Goal: Obtain resource: Download file/media

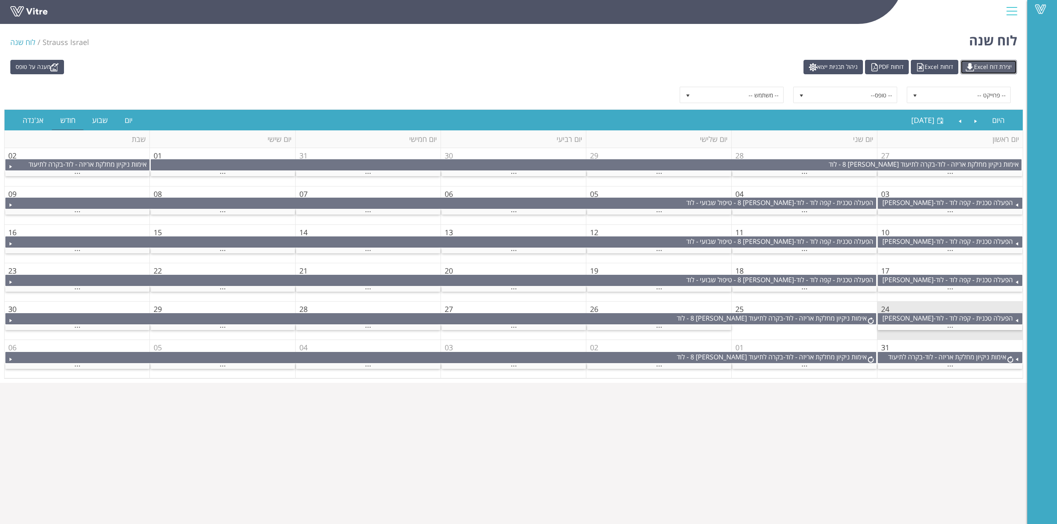
click at [986, 68] on link "יצירת דוח Excel" at bounding box center [988, 67] width 57 height 14
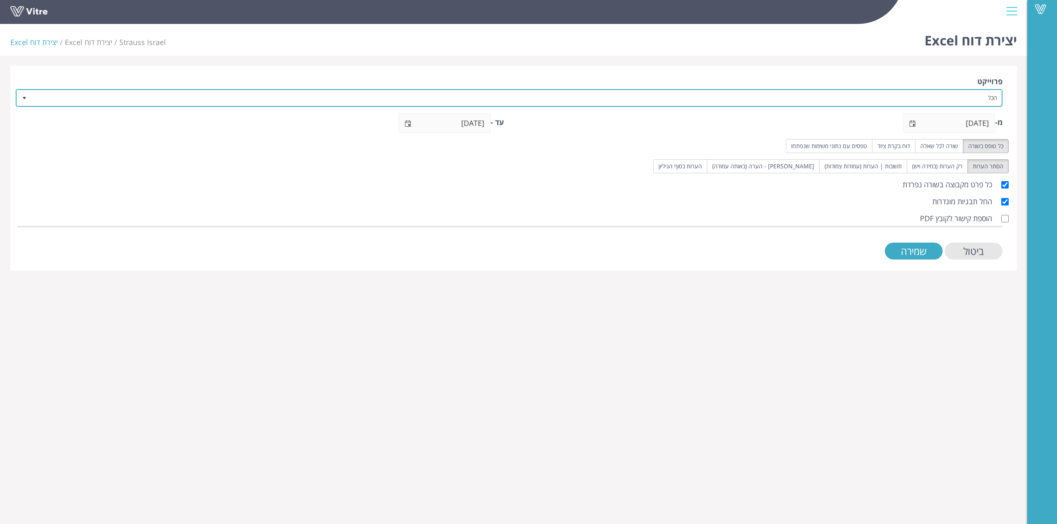
click at [954, 103] on span "הכל" at bounding box center [516, 97] width 970 height 15
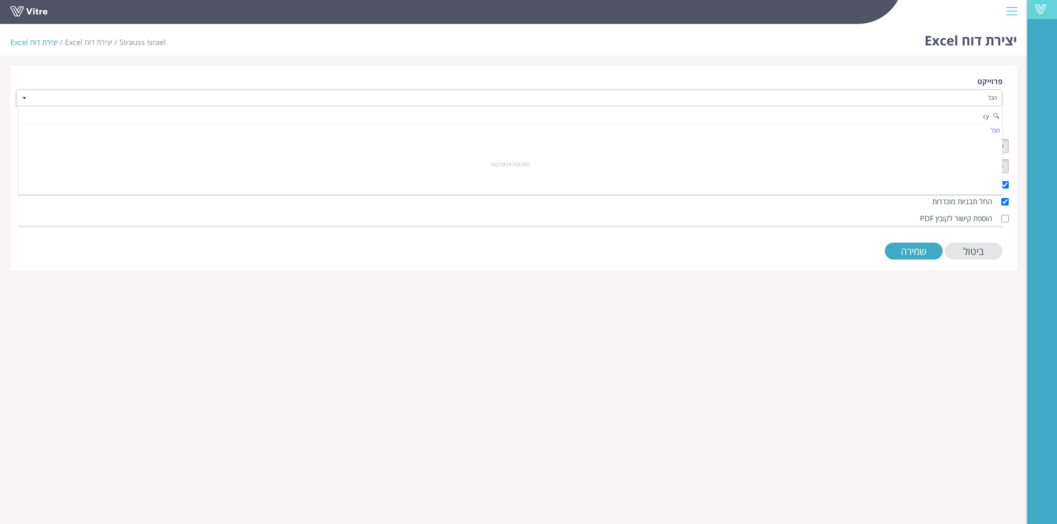
type input "c"
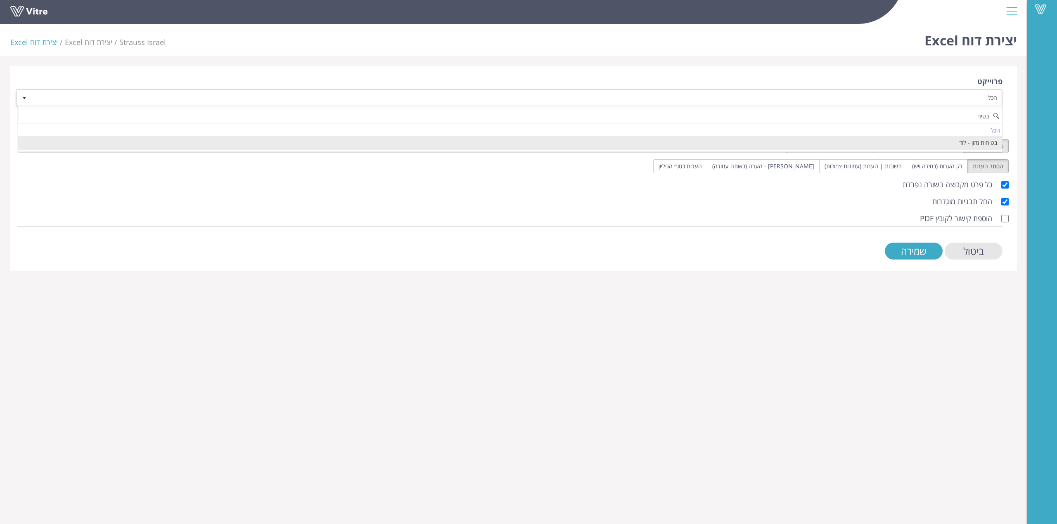
click at [949, 149] on li "בטיחות מזון - לוד" at bounding box center [510, 143] width 984 height 14
type input "בטיח"
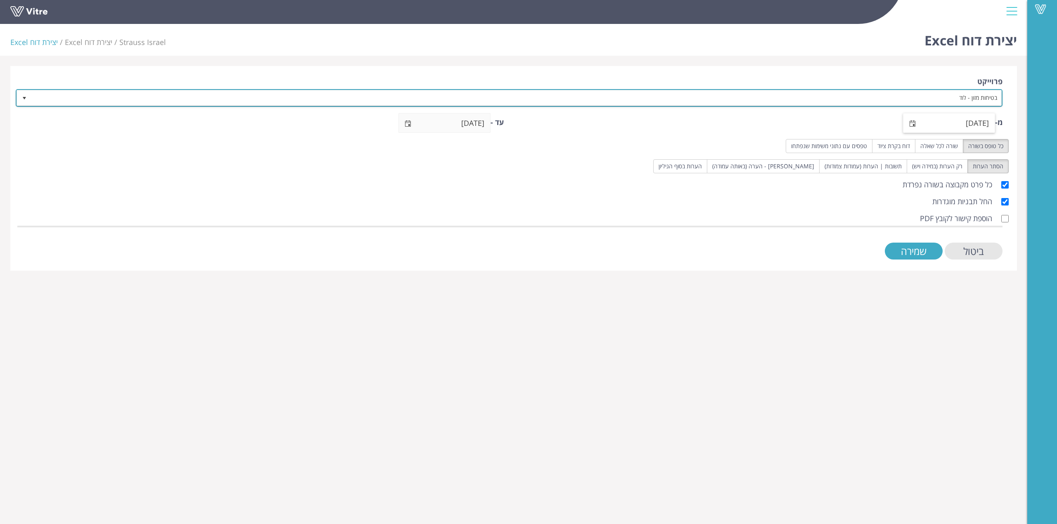
click at [909, 124] on span "select" at bounding box center [912, 124] width 7 height 7
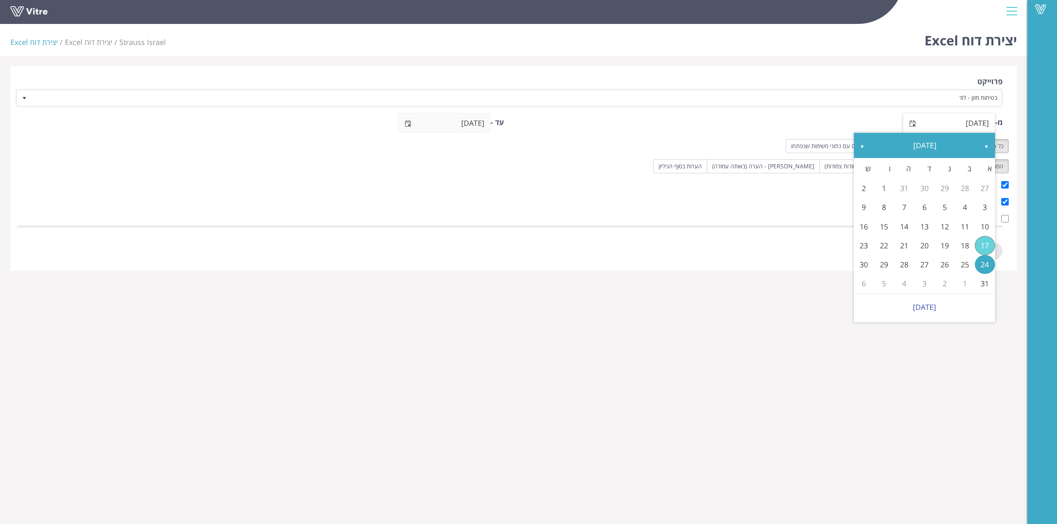
click at [982, 247] on link "17" at bounding box center [985, 245] width 20 height 19
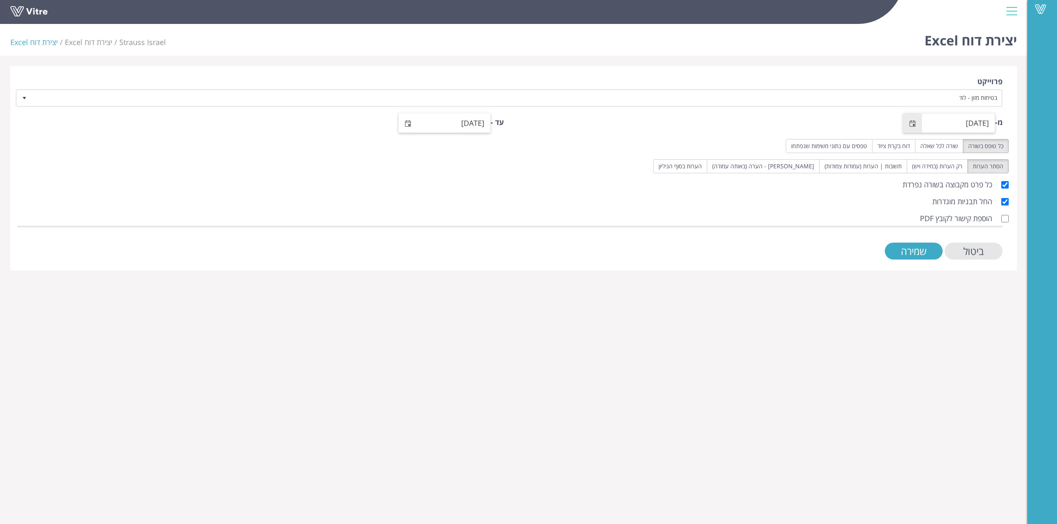
click at [413, 127] on span "select" at bounding box center [408, 123] width 19 height 19
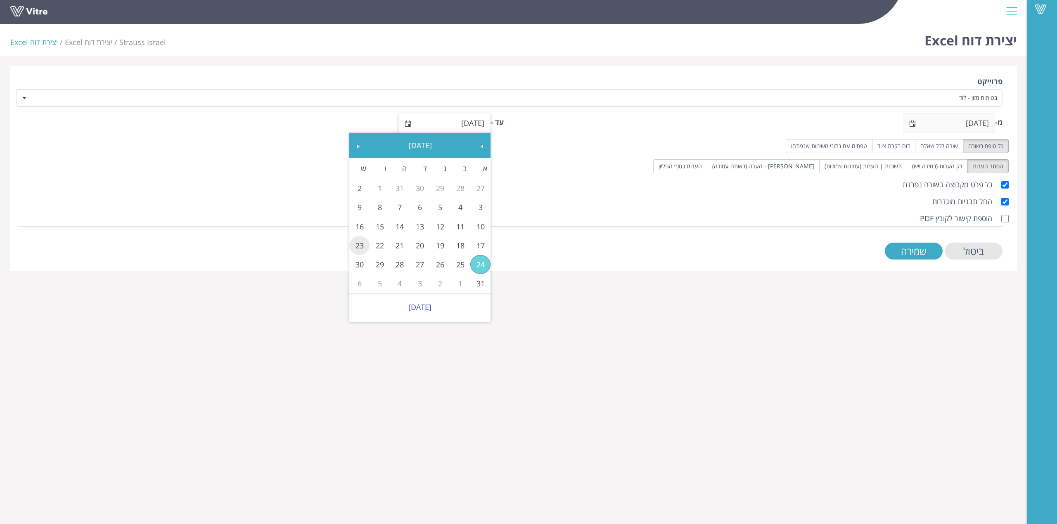
click at [353, 244] on link "23" at bounding box center [359, 245] width 20 height 19
type input "[DATE]"
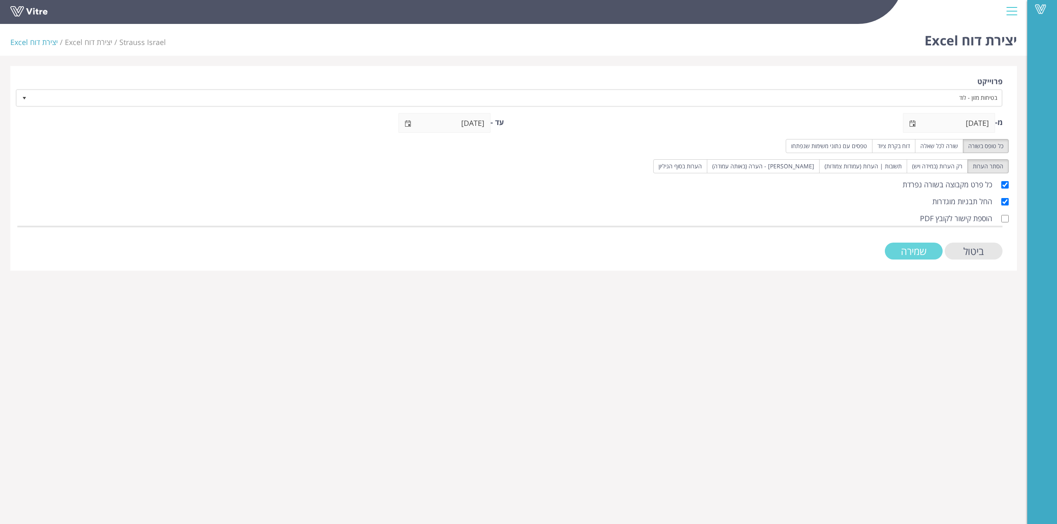
click at [919, 252] on input "שמירה" at bounding box center [914, 251] width 58 height 17
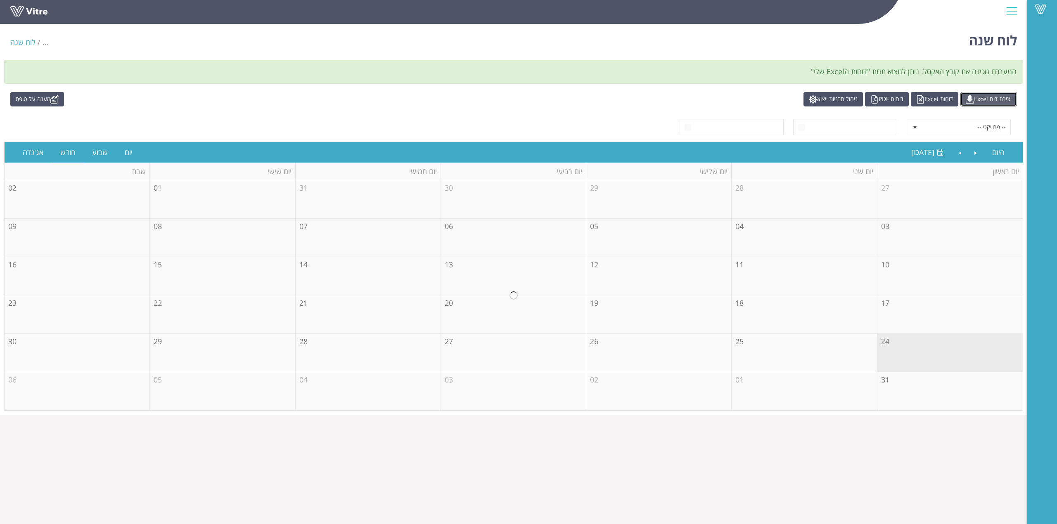
click at [973, 96] on link "יצירת דוח Excel" at bounding box center [988, 99] width 57 height 14
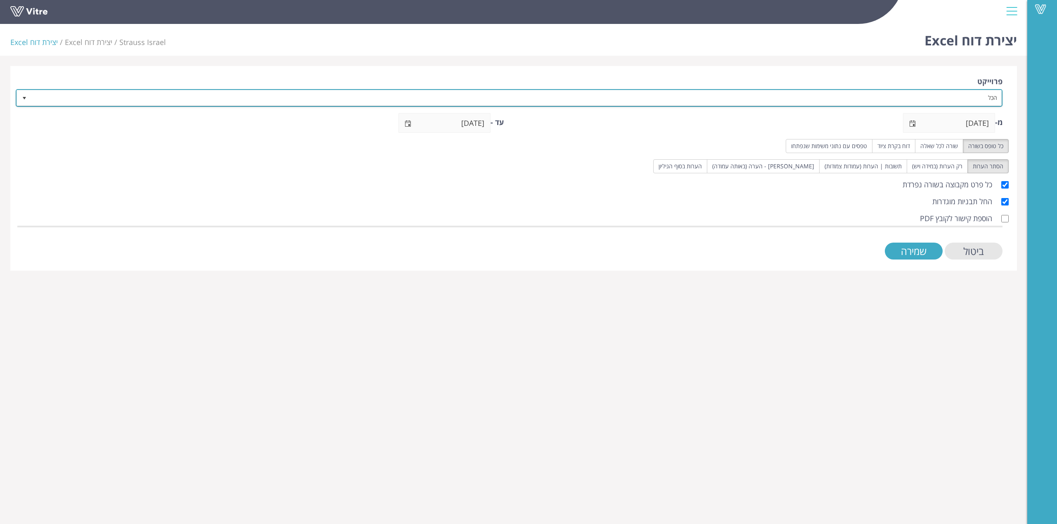
click at [973, 96] on span "הכל" at bounding box center [516, 97] width 970 height 15
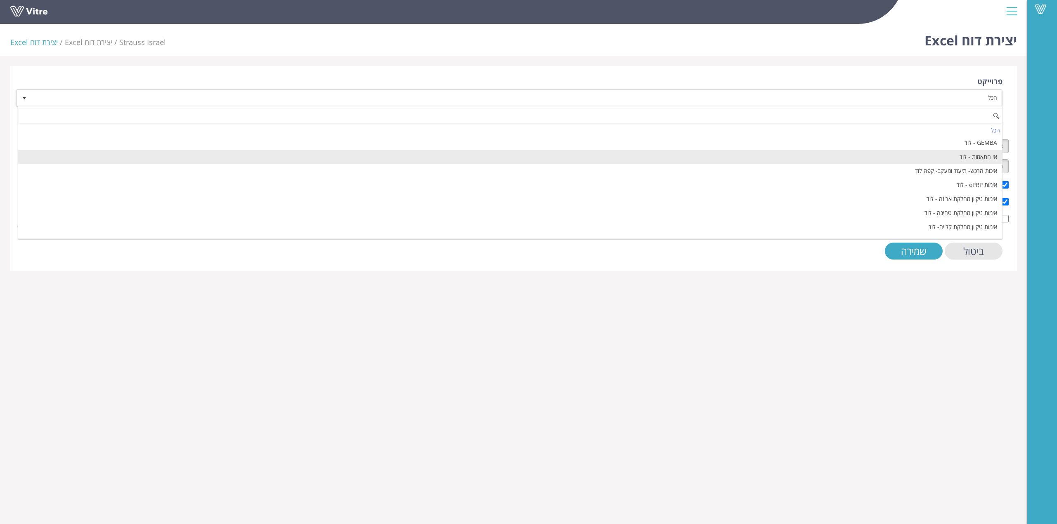
click at [973, 159] on li "אי התאמות - לוד" at bounding box center [510, 157] width 984 height 14
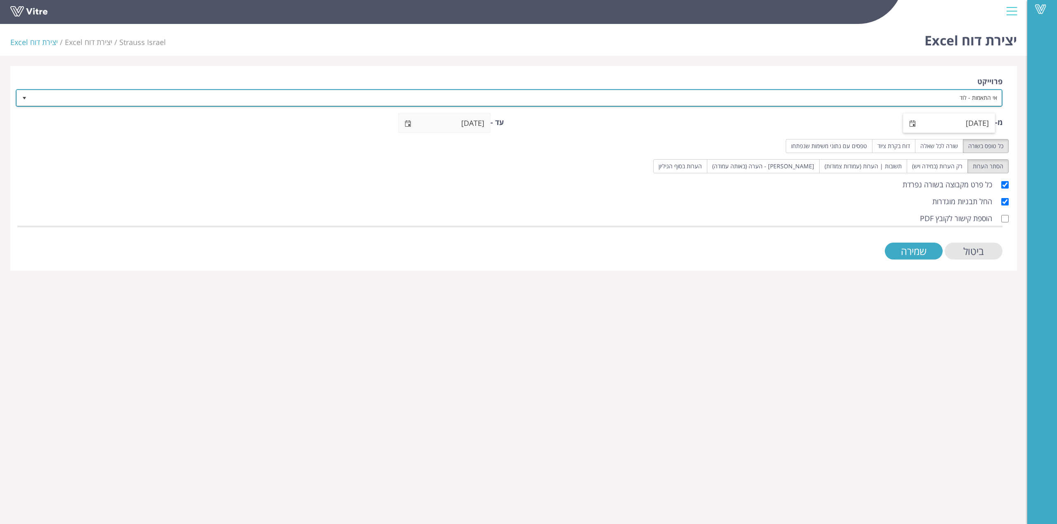
click at [909, 126] on span "select" at bounding box center [912, 124] width 7 height 7
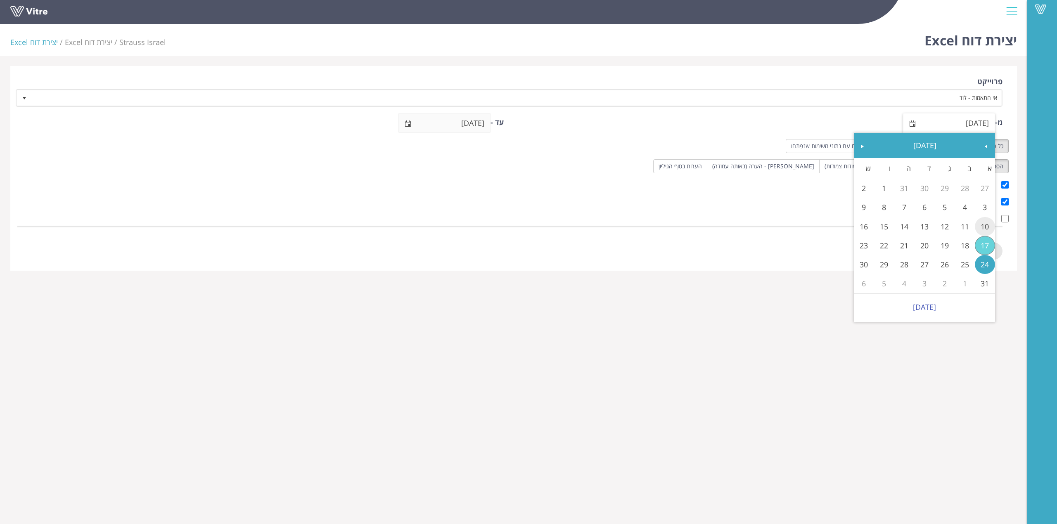
click at [986, 227] on link "10" at bounding box center [985, 226] width 20 height 19
type input "[DATE]"
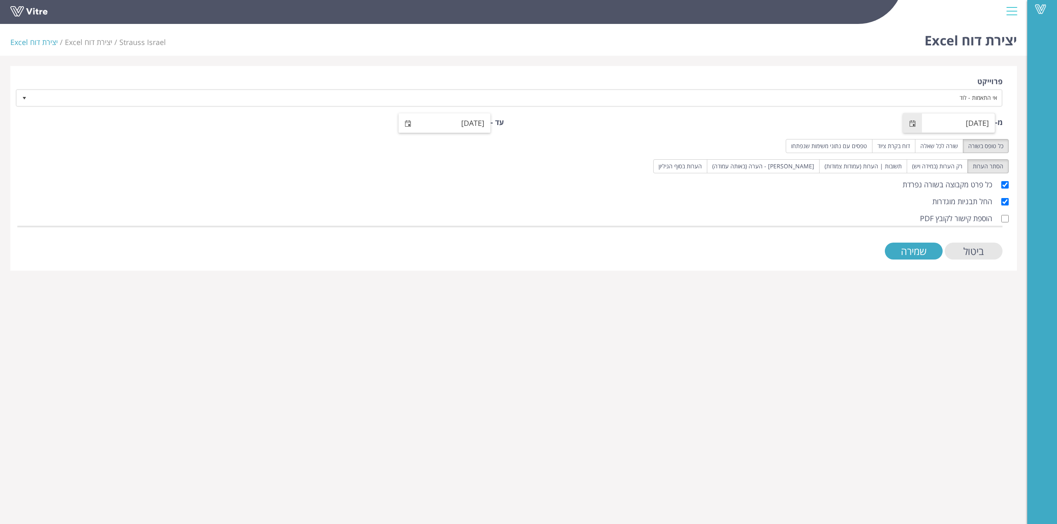
click at [408, 121] on span "select" at bounding box center [408, 124] width 7 height 7
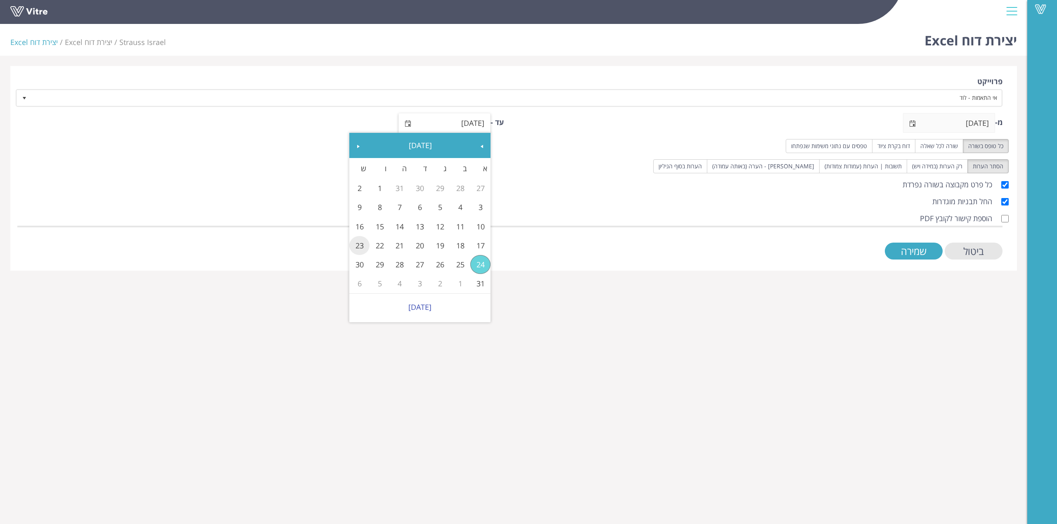
click at [360, 250] on link "23" at bounding box center [359, 245] width 20 height 19
type input "[DATE]"
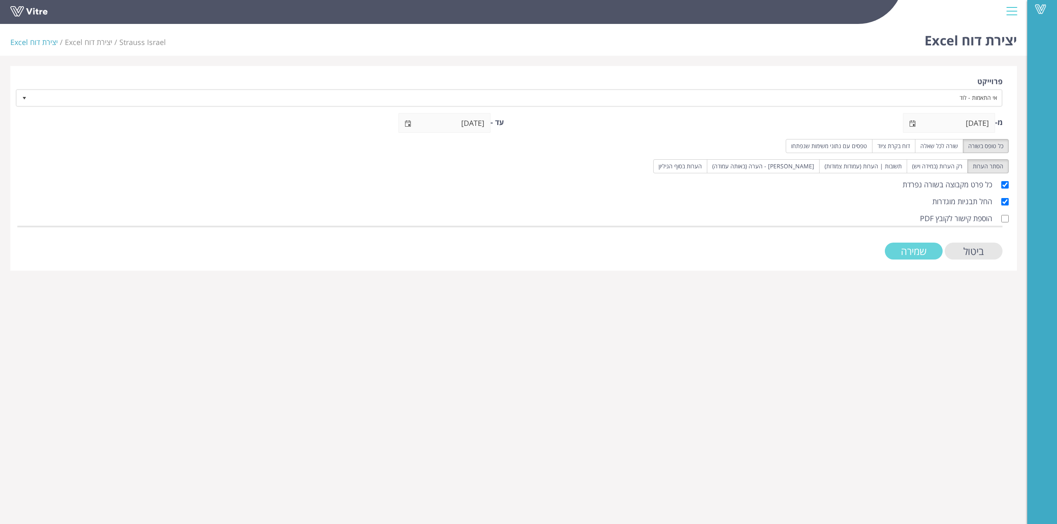
click at [906, 246] on input "שמירה" at bounding box center [914, 251] width 58 height 17
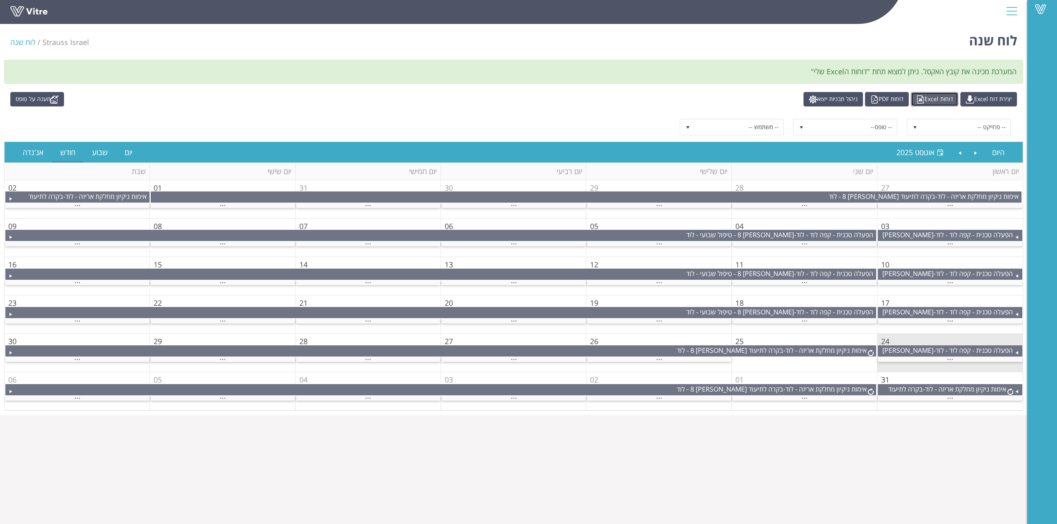
click at [925, 101] on link "דוחות Excel" at bounding box center [934, 99] width 47 height 14
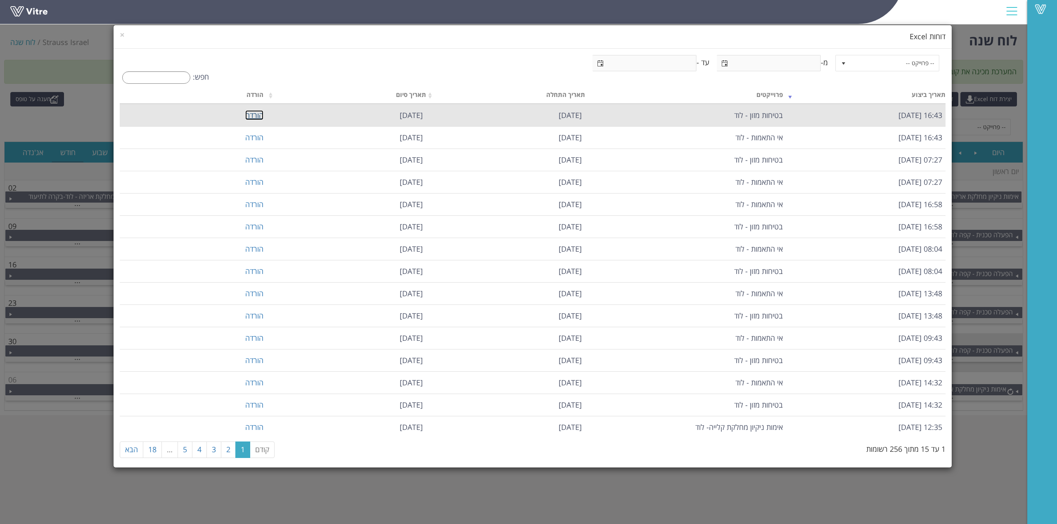
click at [255, 113] on link "הורדה" at bounding box center [254, 115] width 18 height 10
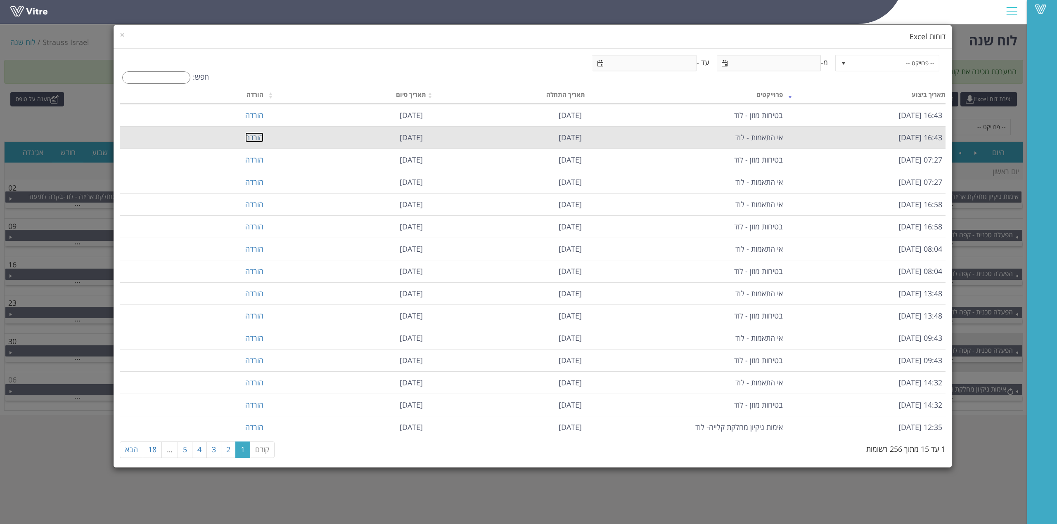
click at [261, 139] on link "הורדה" at bounding box center [254, 138] width 18 height 10
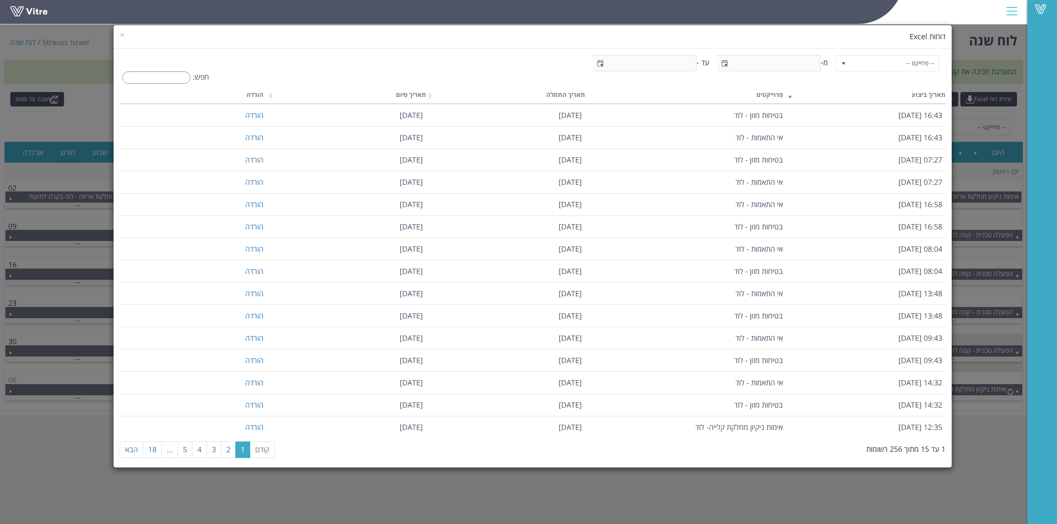
click at [998, 134] on div "× דוחות Excel -- פרוייקט -- מ- עד - חפש: תאריך ביצוע פרוייקטים תאריך התחלה תארי…" at bounding box center [528, 262] width 1057 height 524
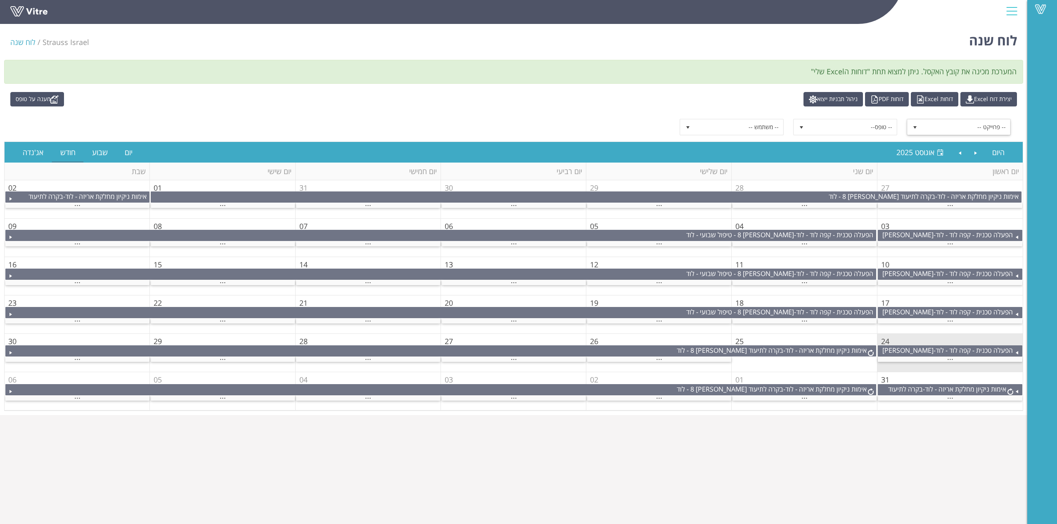
click at [996, 128] on span "-- פרוייקט --" at bounding box center [966, 127] width 88 height 15
click at [988, 157] on li "אי התאמות - לוד" at bounding box center [959, 156] width 102 height 14
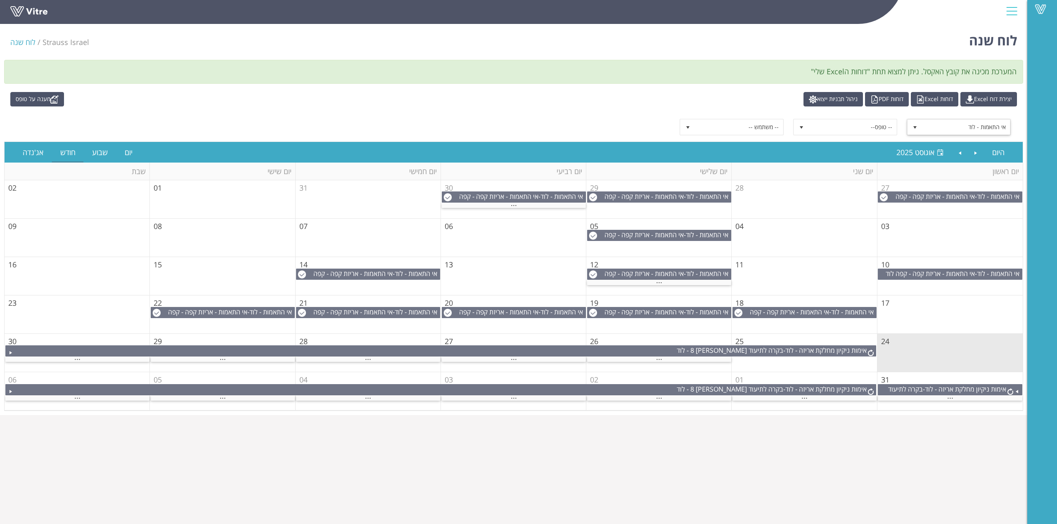
click at [888, 262] on span "10" at bounding box center [885, 265] width 8 height 10
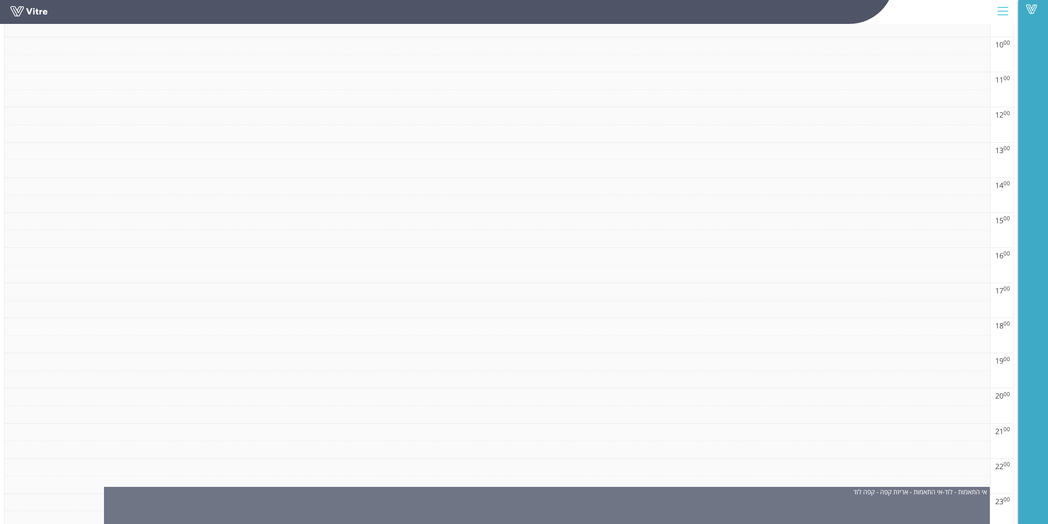
scroll to position [511, 0]
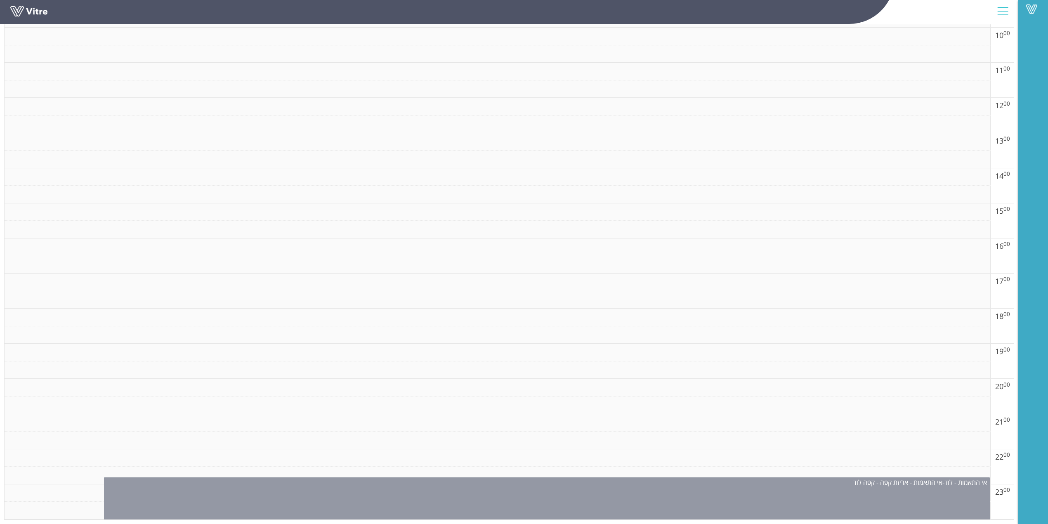
click at [831, 505] on div "אי התאמות - לוד - אי התאמות - אריזת קפה - קפה לוד" at bounding box center [547, 502] width 886 height 48
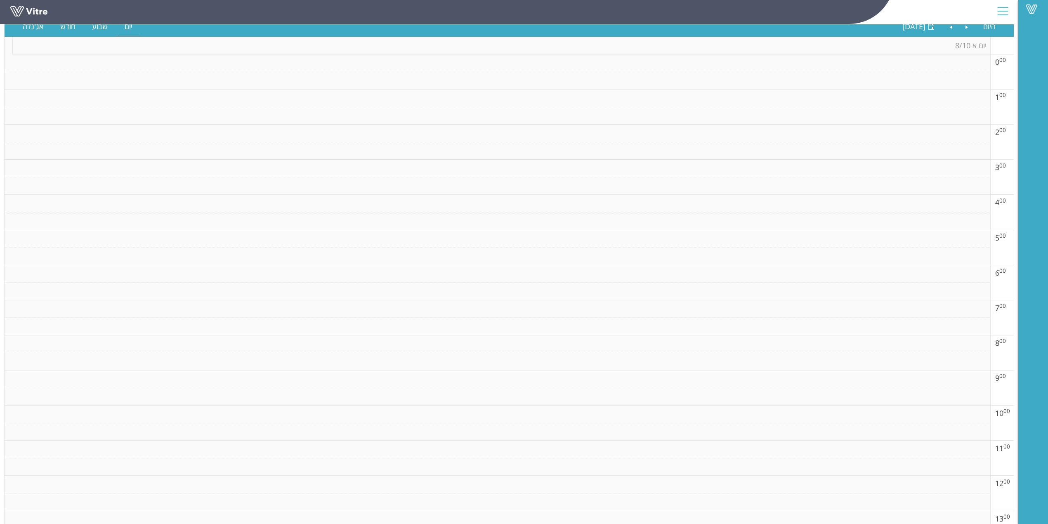
scroll to position [0, 0]
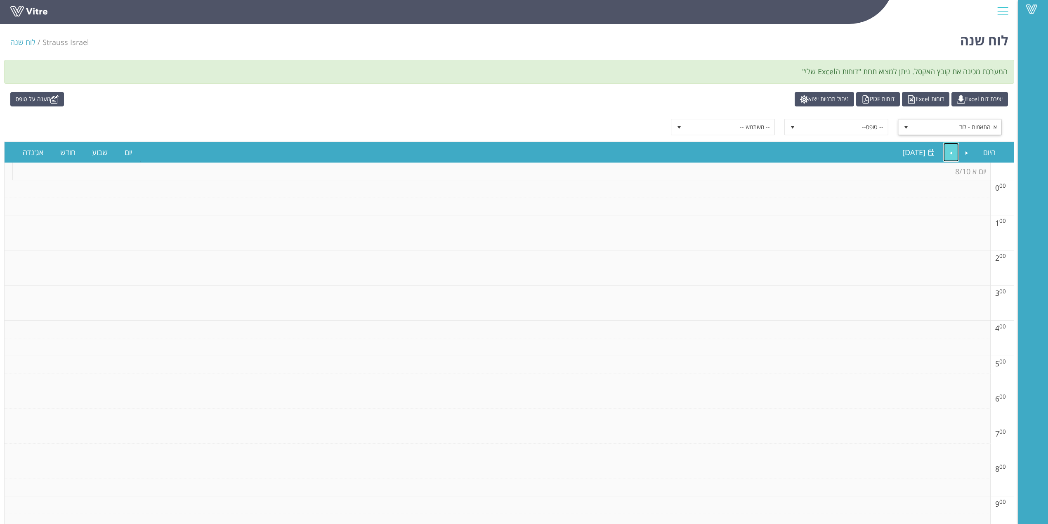
click at [953, 152] on link "Next" at bounding box center [952, 152] width 16 height 19
click at [953, 157] on link "Next" at bounding box center [952, 152] width 16 height 19
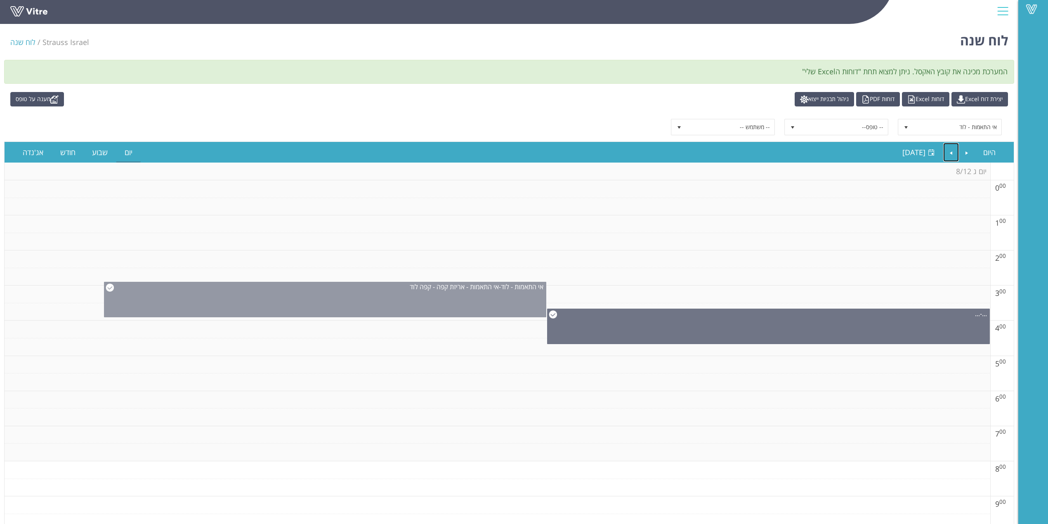
click at [433, 300] on div "אי התאמות - לוד - אי התאמות - אריזת קפה - קפה לוד" at bounding box center [325, 299] width 443 height 35
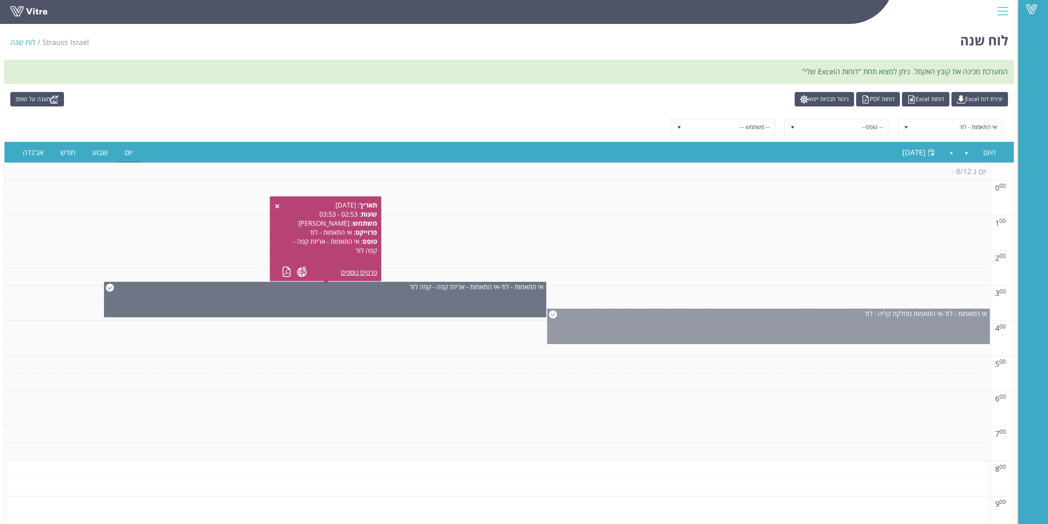
click at [658, 334] on div "אי התאמות - לוד - אי התאמות מחלקת קליה - לוד" at bounding box center [768, 326] width 443 height 35
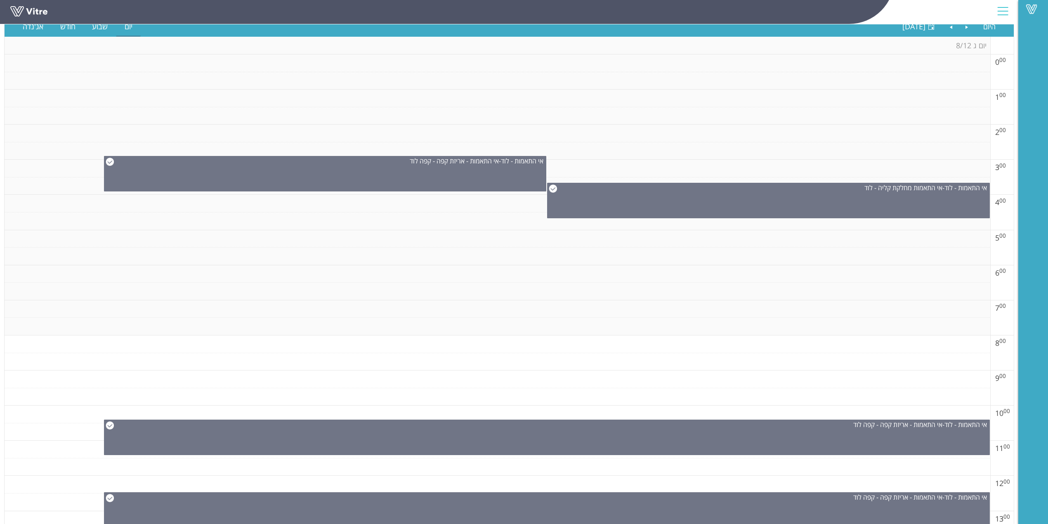
scroll to position [401, 0]
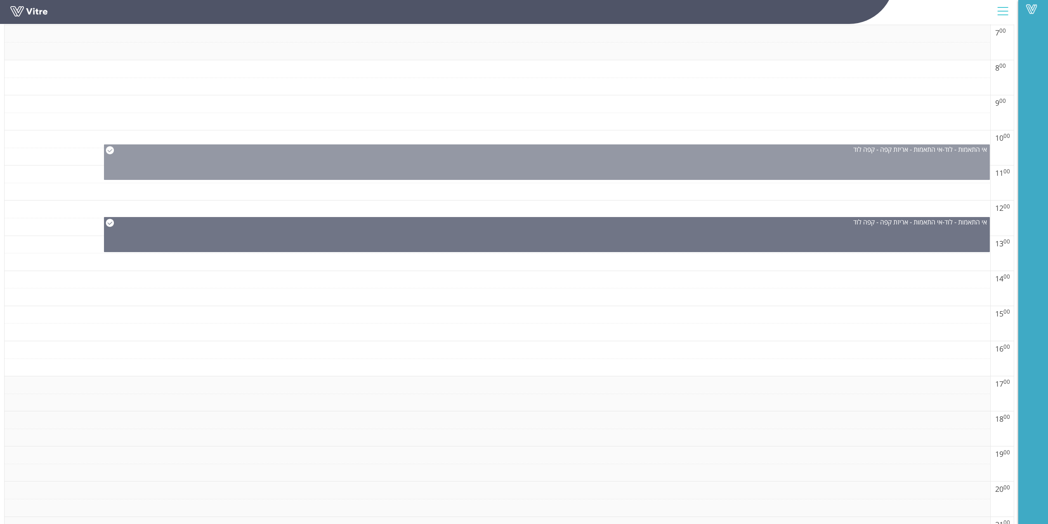
click at [906, 180] on div "אי התאמות - לוד - אי התאמות - אריזת קפה - קפה לוד" at bounding box center [547, 161] width 886 height 35
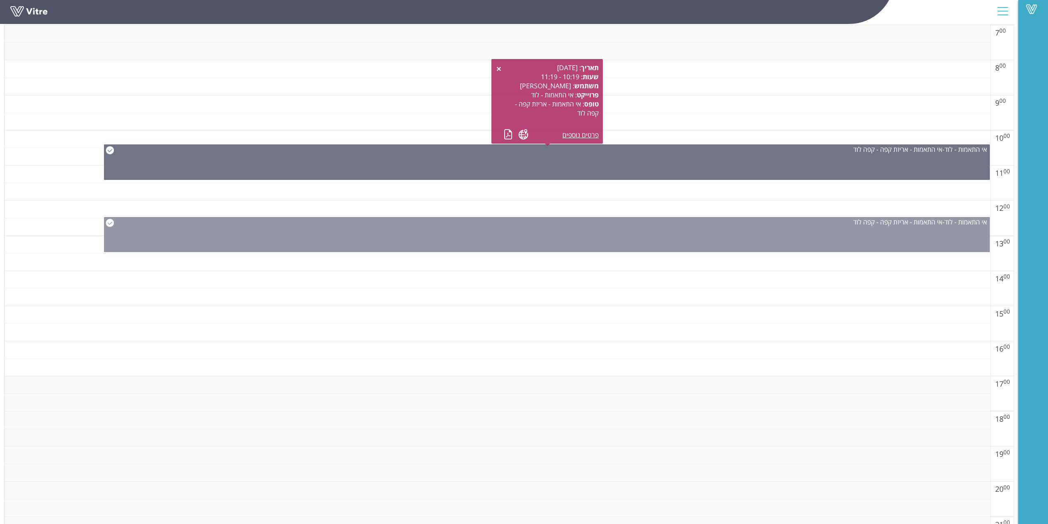
click at [550, 227] on div "אי התאמות - לוד - אי התאמות - אריזת קפה - קפה לוד" at bounding box center [546, 222] width 885 height 9
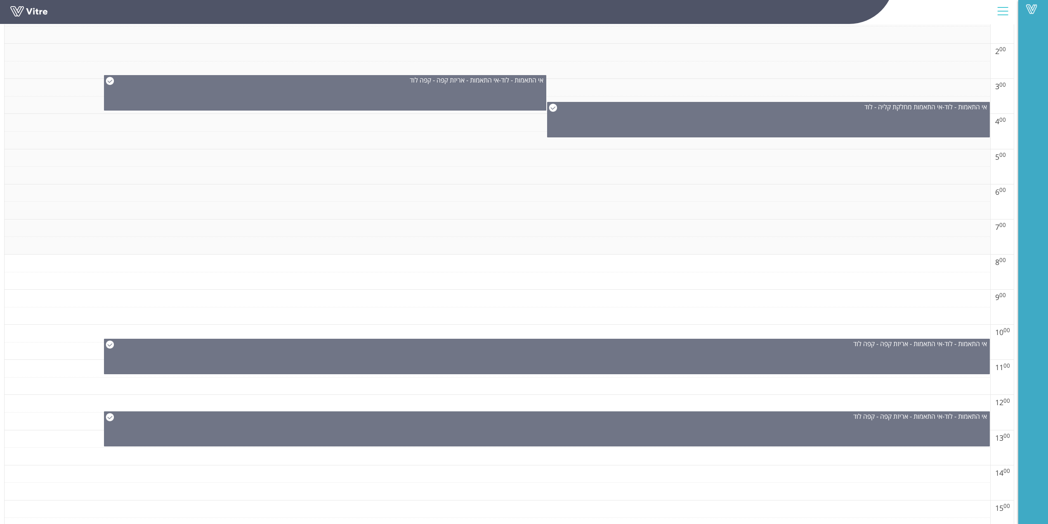
scroll to position [0, 0]
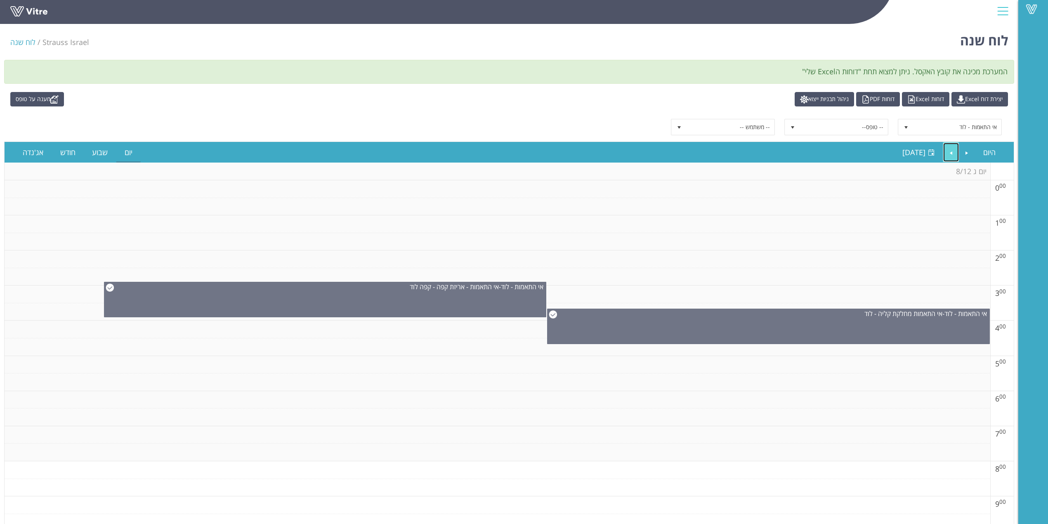
click at [952, 154] on link "Next" at bounding box center [952, 152] width 16 height 19
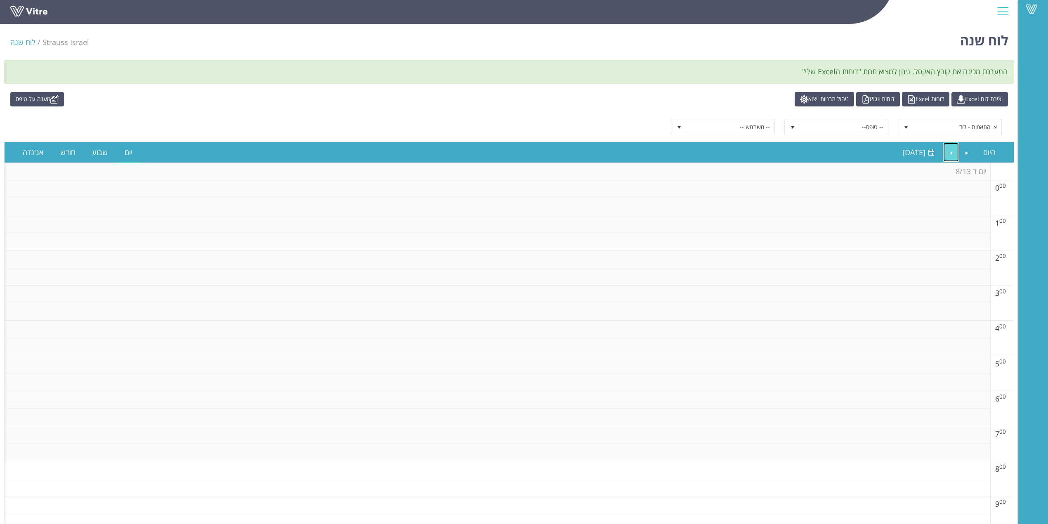
click at [948, 155] on link "Next" at bounding box center [952, 152] width 16 height 19
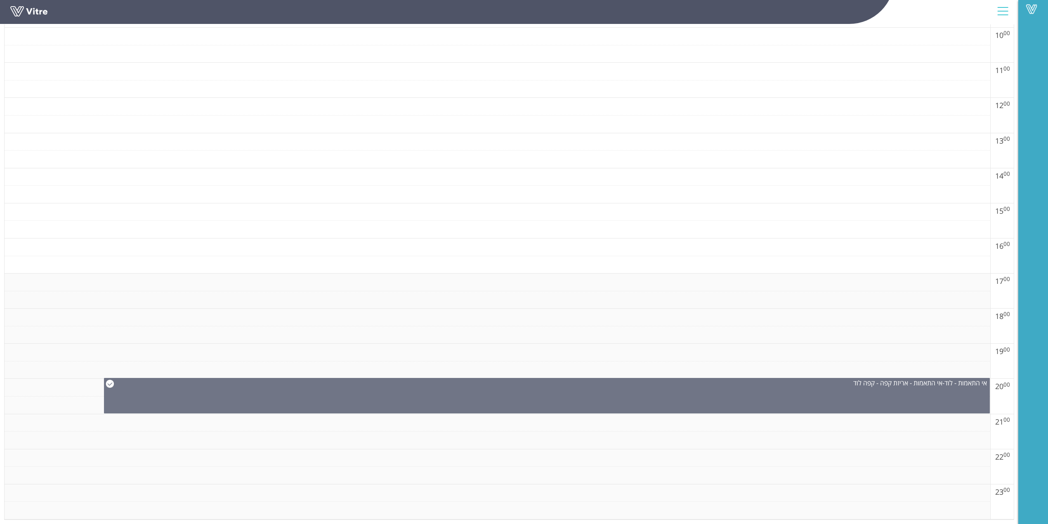
scroll to position [511, 0]
click at [829, 368] on td at bounding box center [498, 371] width 986 height 18
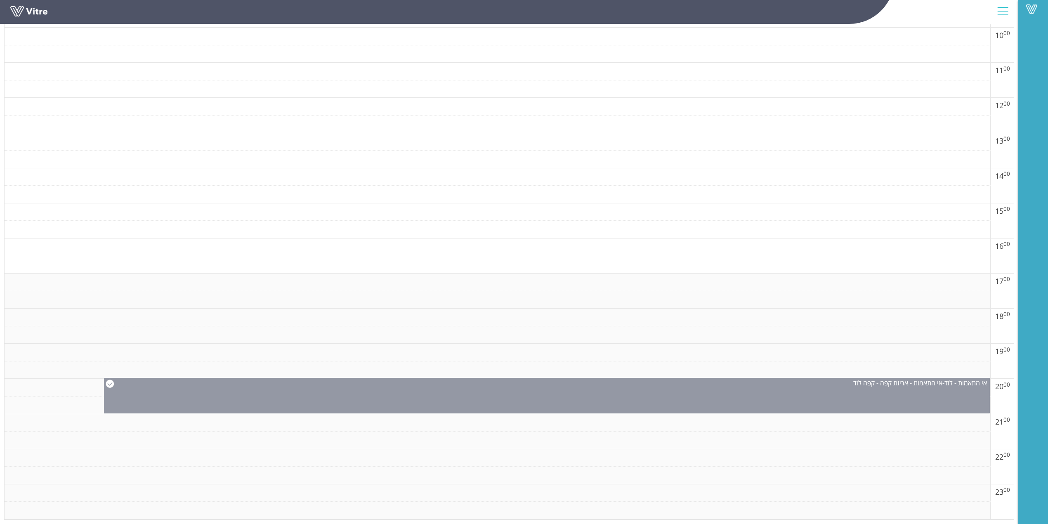
click at [825, 388] on div "אי התאמות - לוד - אי התאמות - אריזת קפה - קפה לוד" at bounding box center [547, 395] width 886 height 35
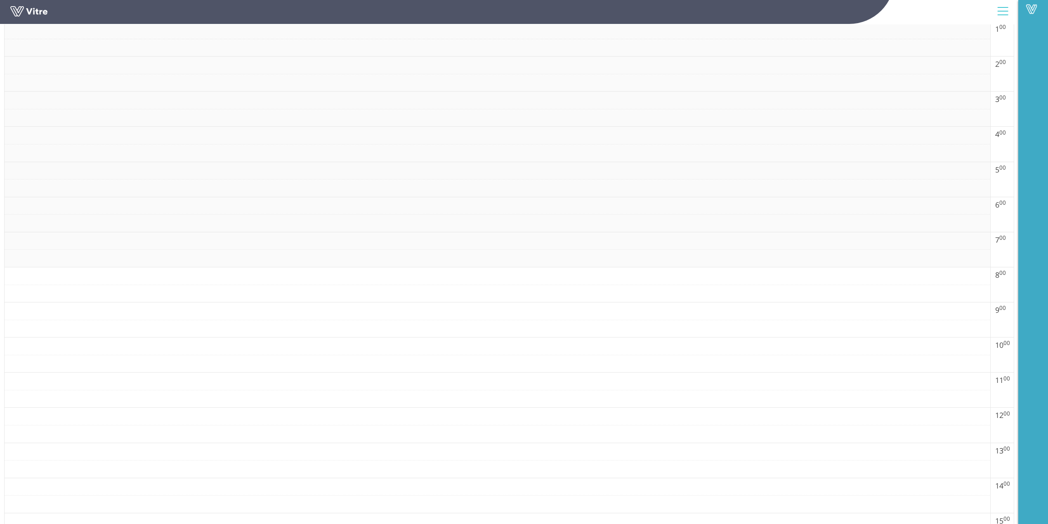
scroll to position [16, 0]
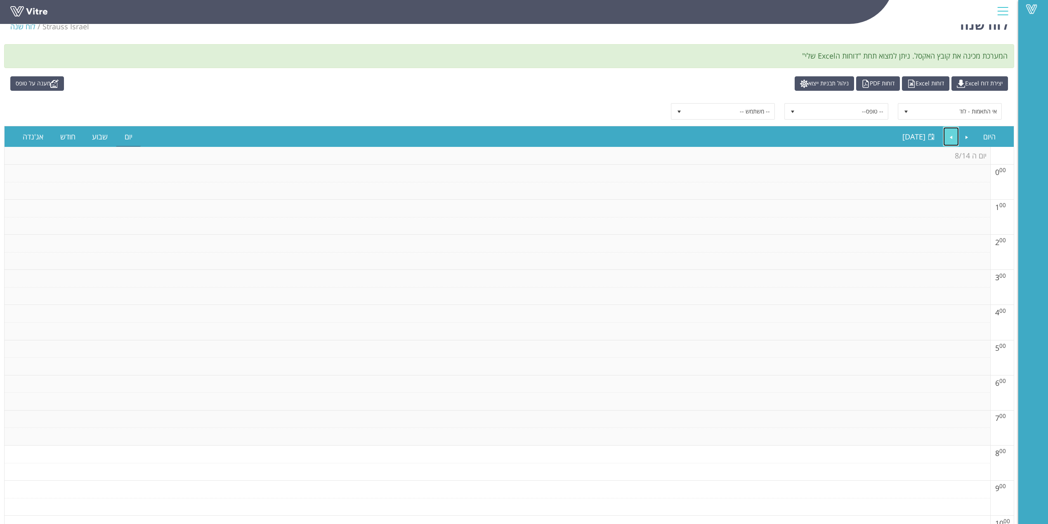
click at [952, 141] on link "Next" at bounding box center [952, 136] width 16 height 19
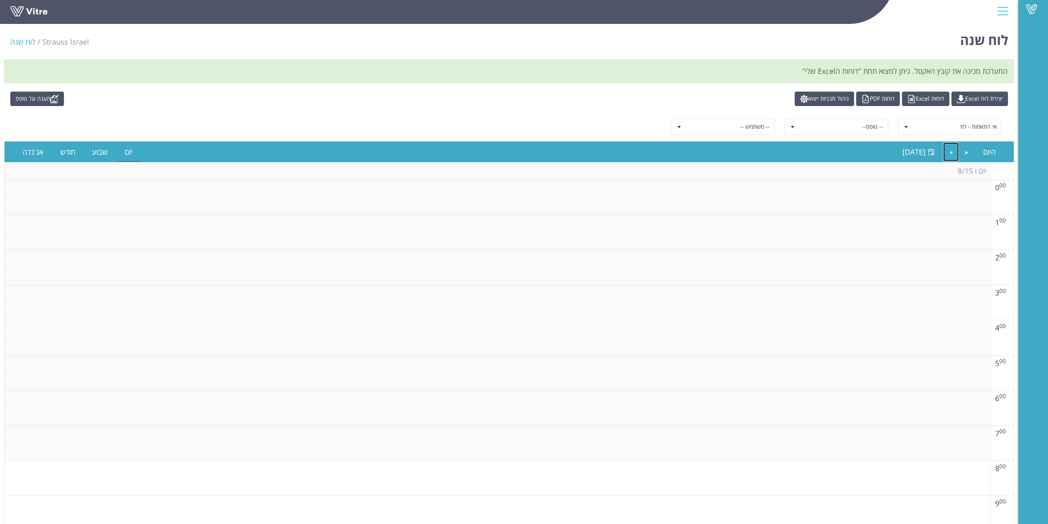
scroll to position [0, 0]
click at [952, 154] on link "Next" at bounding box center [952, 152] width 16 height 19
click at [959, 156] on li at bounding box center [967, 152] width 16 height 20
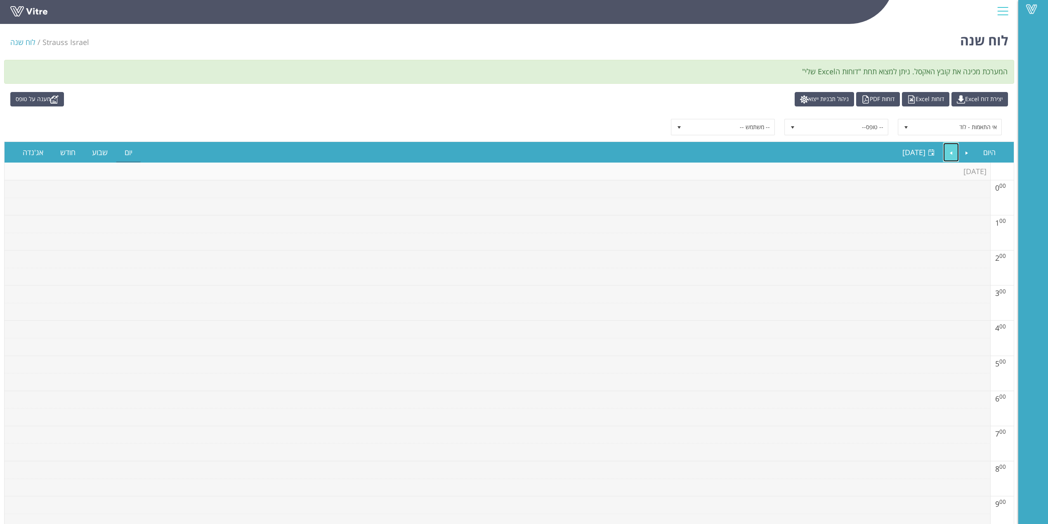
click at [956, 155] on link "Next" at bounding box center [952, 152] width 16 height 19
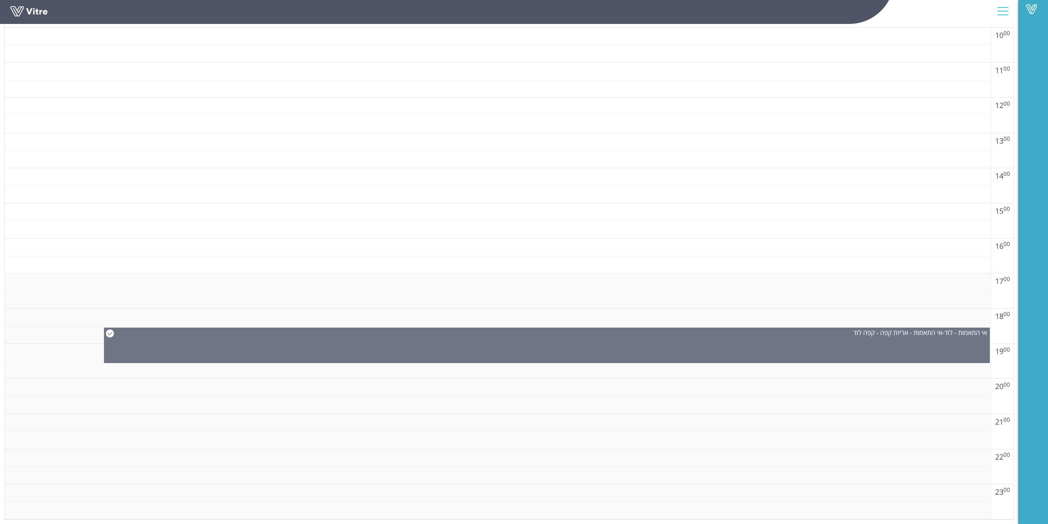
scroll to position [511, 0]
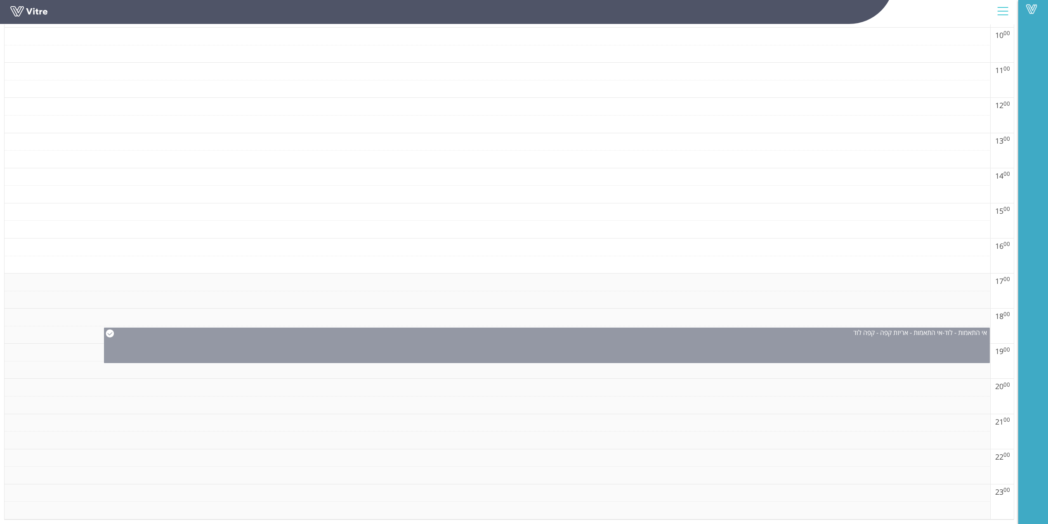
click at [912, 334] on div "אי התאמות - לוד - אי התאמות - אריזת קפה - קפה לוד" at bounding box center [547, 345] width 886 height 35
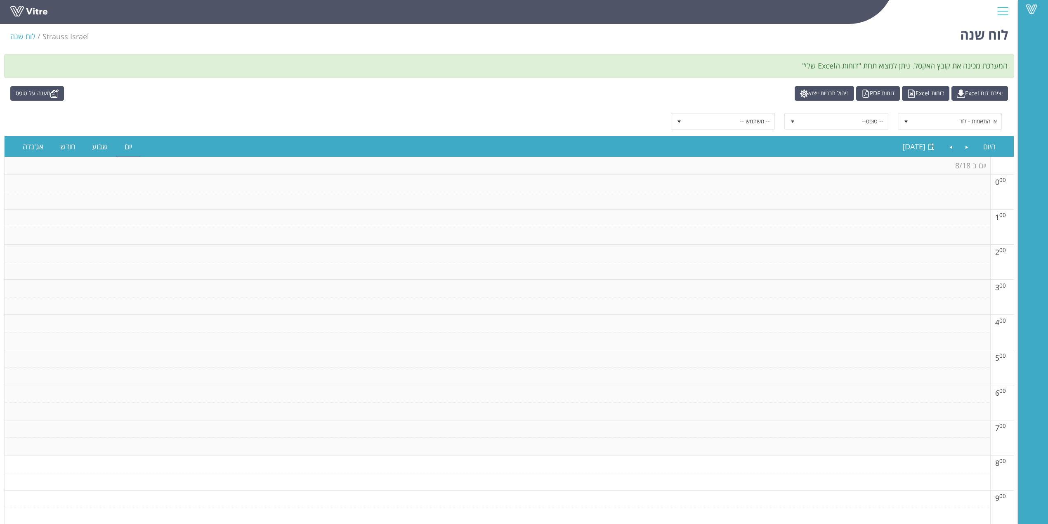
scroll to position [0, 0]
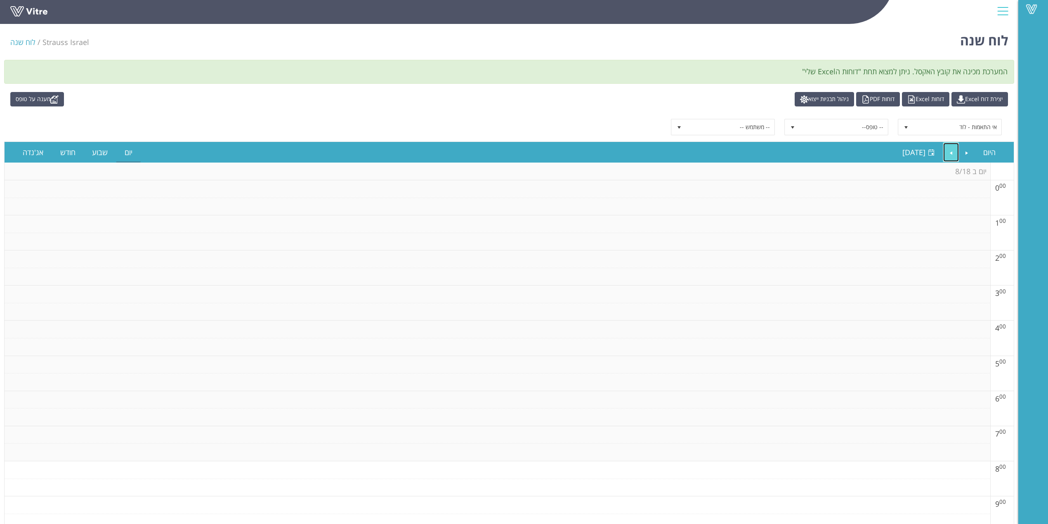
click at [952, 150] on link "Next" at bounding box center [952, 152] width 16 height 19
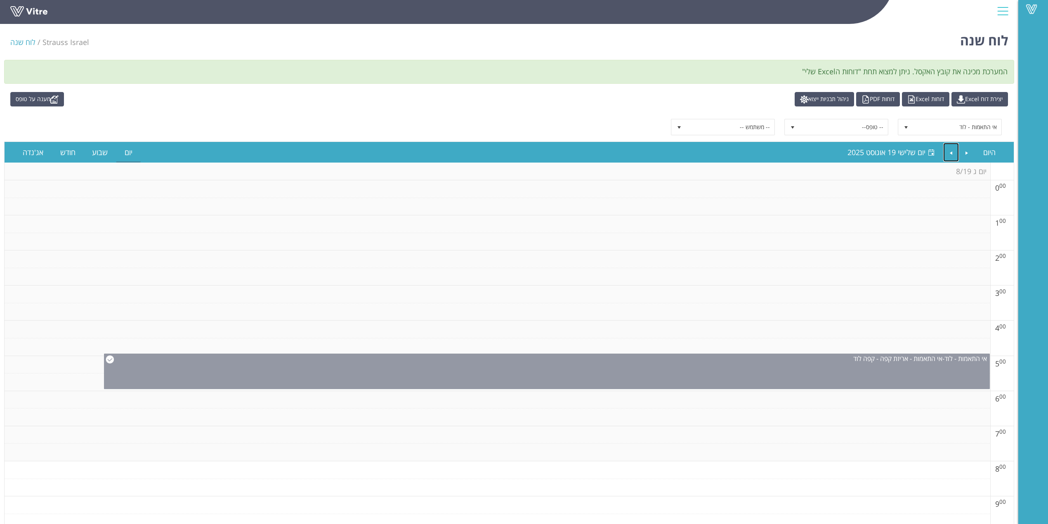
click at [830, 367] on div "אי התאמות - לוד - אי התאמות - אריזת קפה - קפה לוד" at bounding box center [547, 371] width 886 height 35
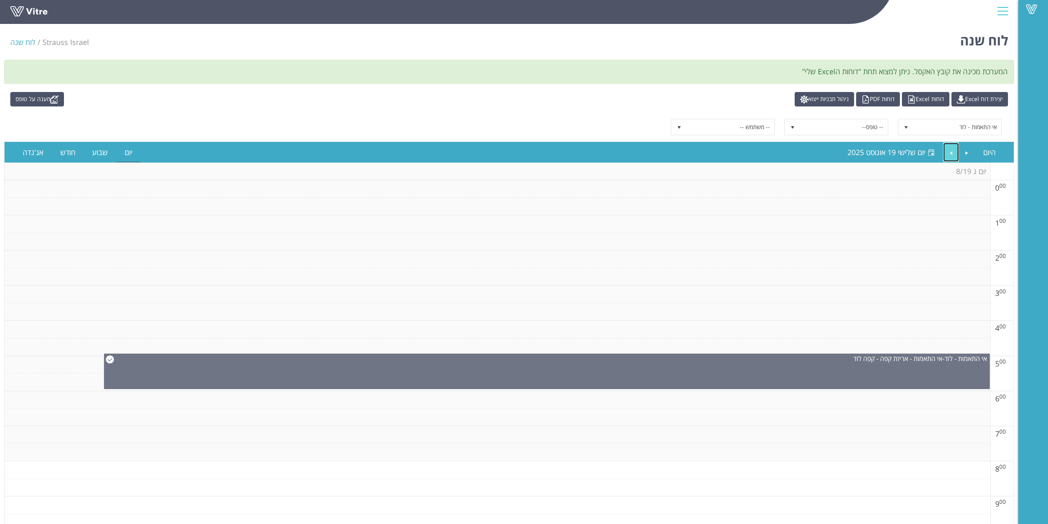
click at [945, 156] on link "Next" at bounding box center [952, 152] width 16 height 19
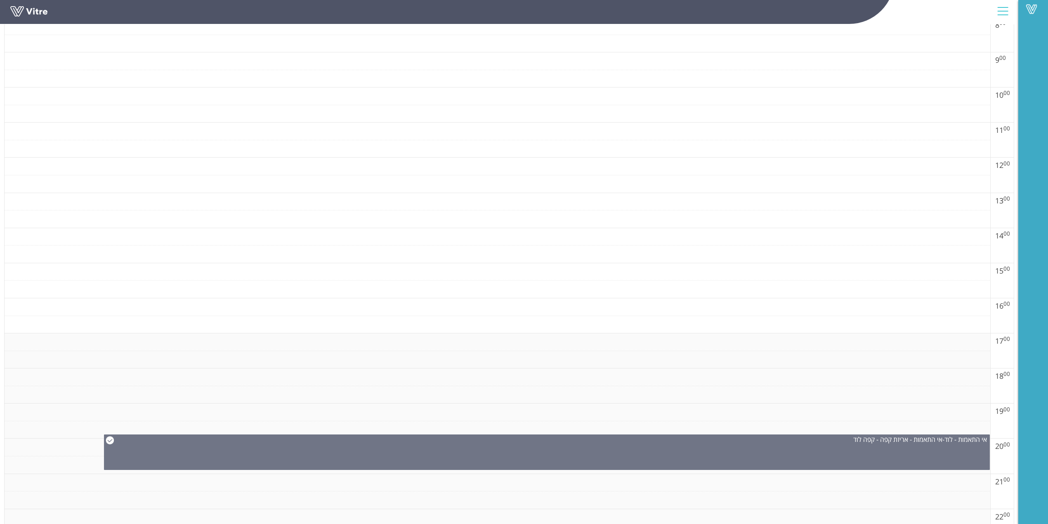
scroll to position [511, 0]
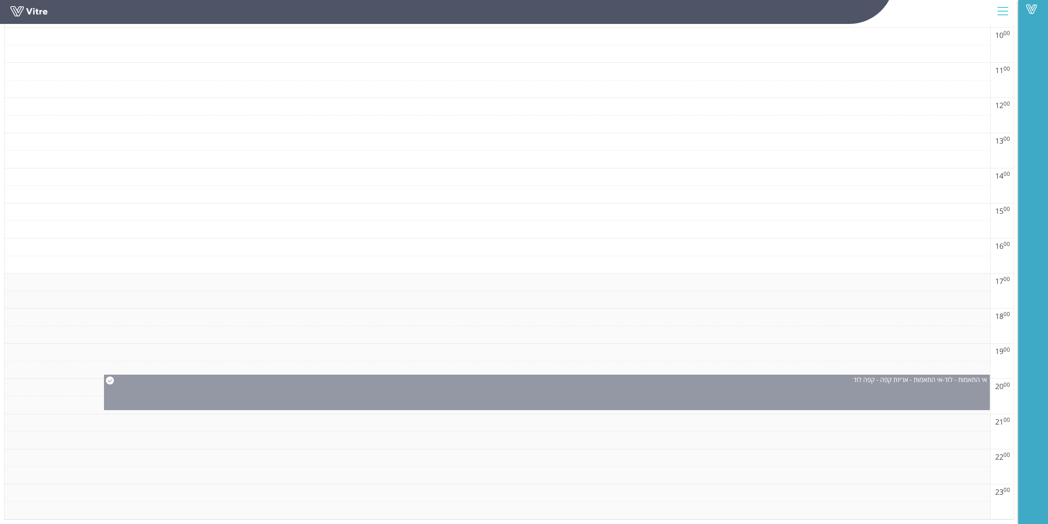
click at [768, 375] on div "אי התאמות - לוד - אי התאמות - אריזת קפה - קפה לוד" at bounding box center [546, 379] width 885 height 9
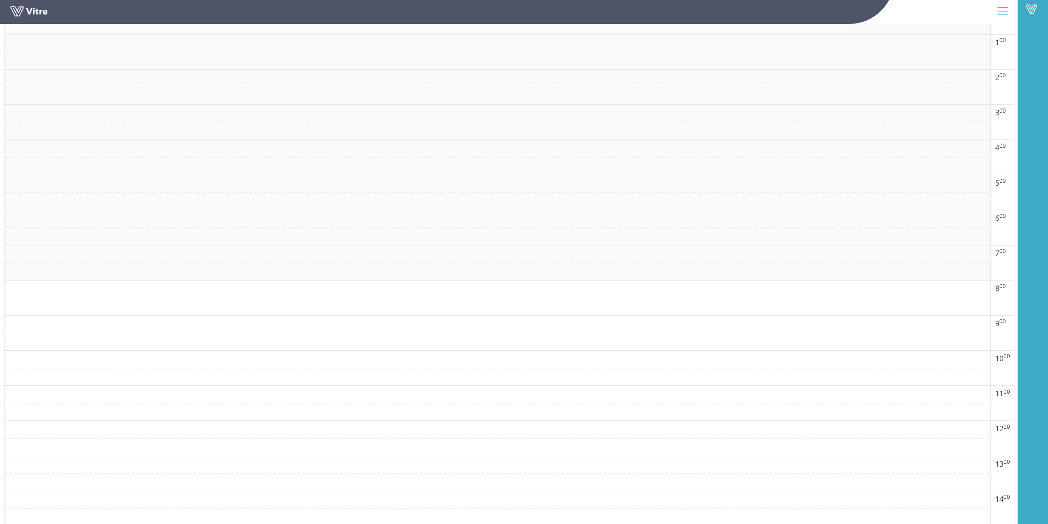
scroll to position [0, 0]
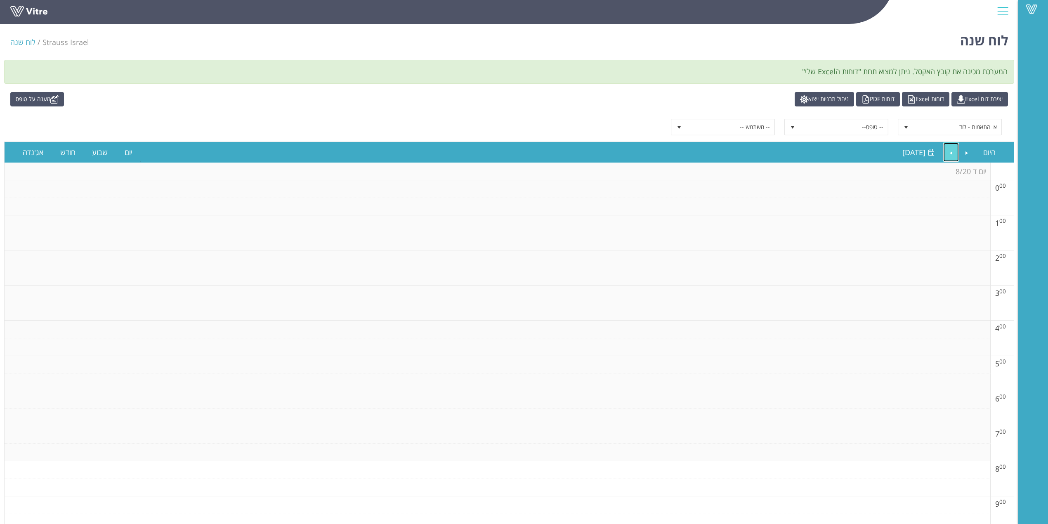
click at [954, 153] on link "Next" at bounding box center [952, 152] width 16 height 19
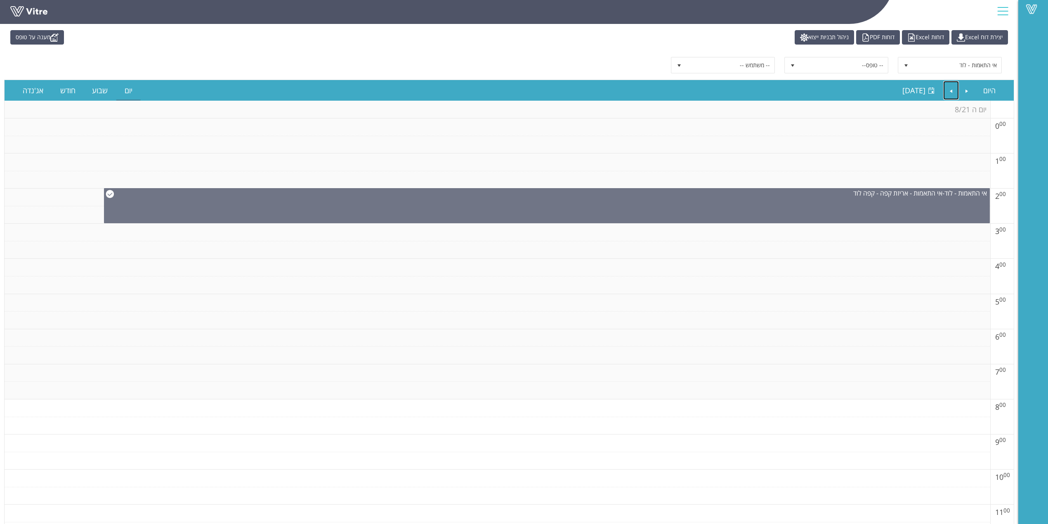
scroll to position [110, 0]
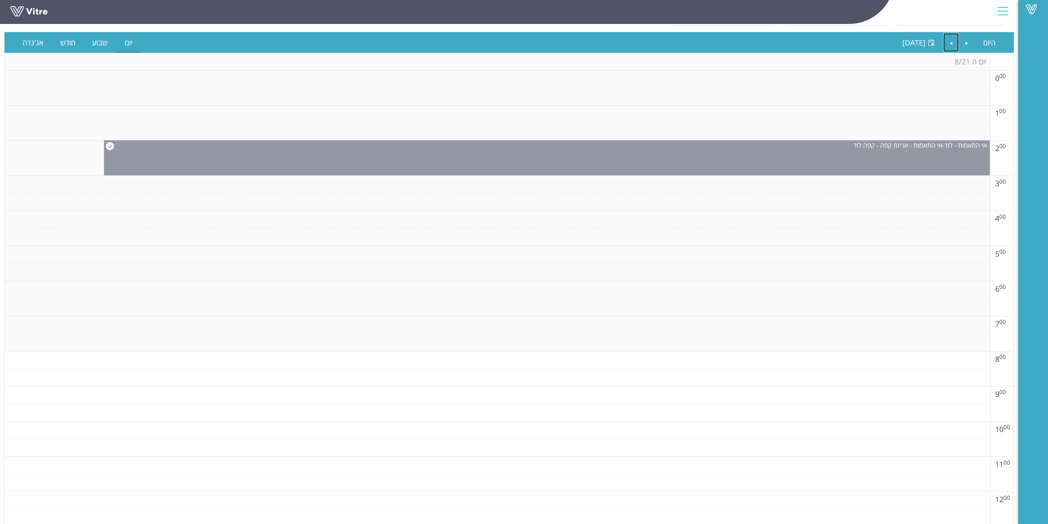
click at [864, 156] on div "אי התאמות - לוד - אי התאמות - אריזת קפה - קפה לוד" at bounding box center [547, 157] width 886 height 35
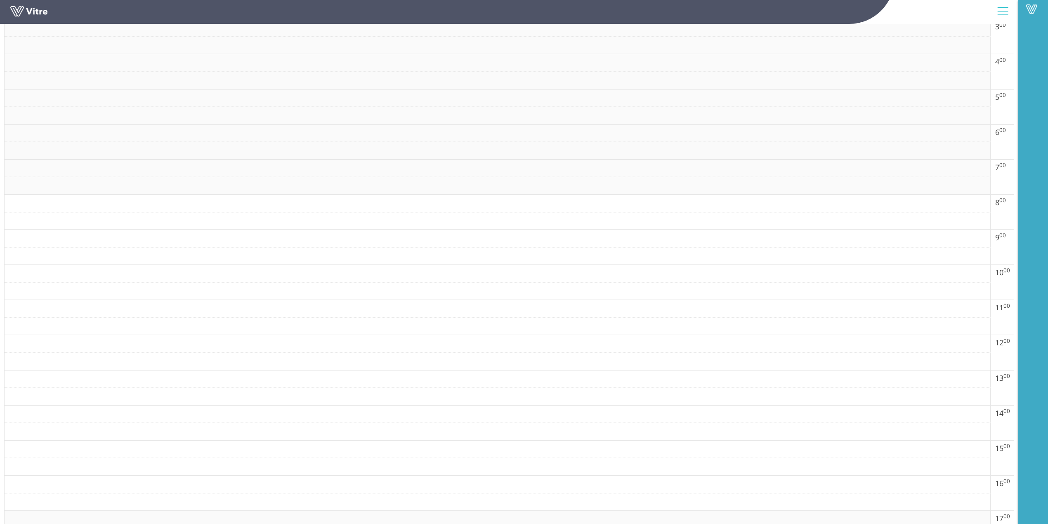
scroll to position [16, 0]
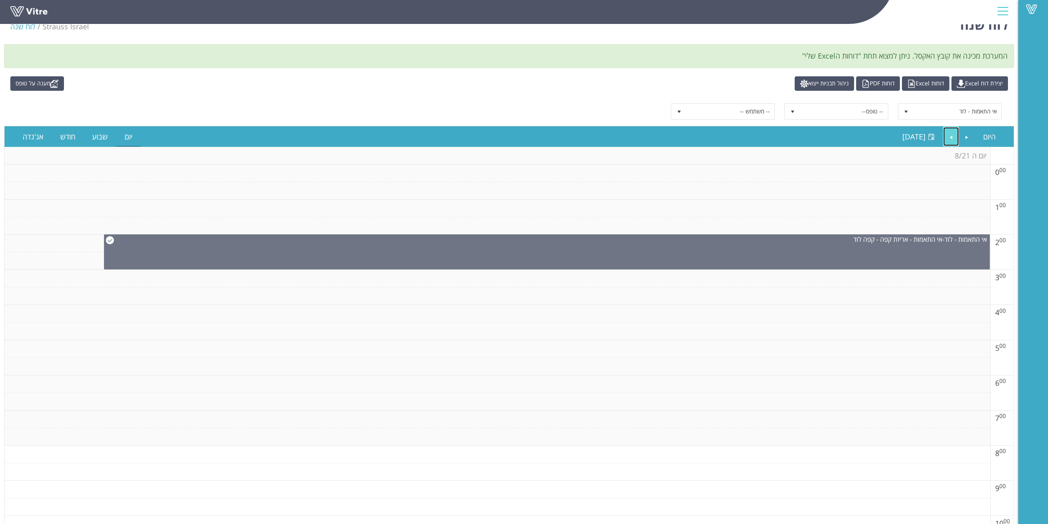
click at [950, 139] on link "Next" at bounding box center [952, 136] width 16 height 19
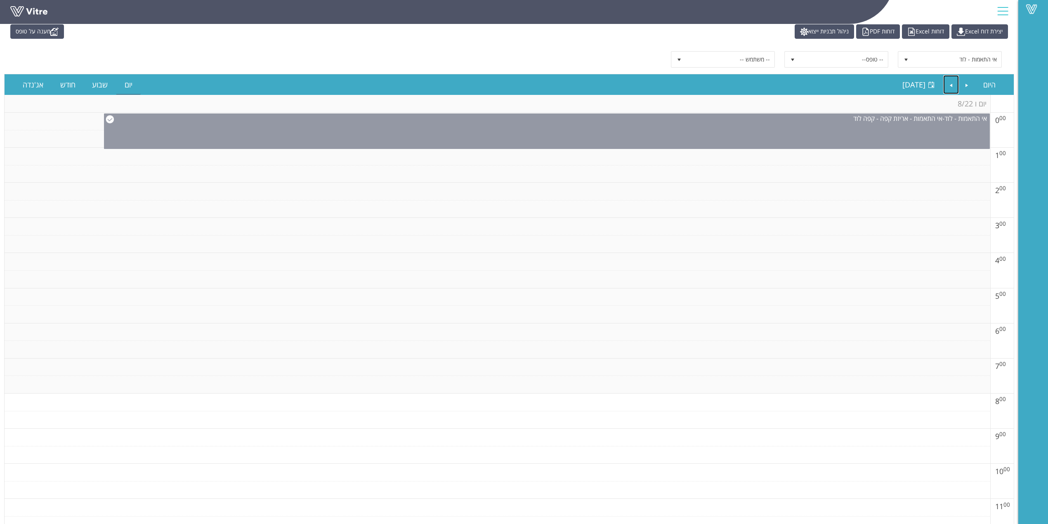
scroll to position [0, 0]
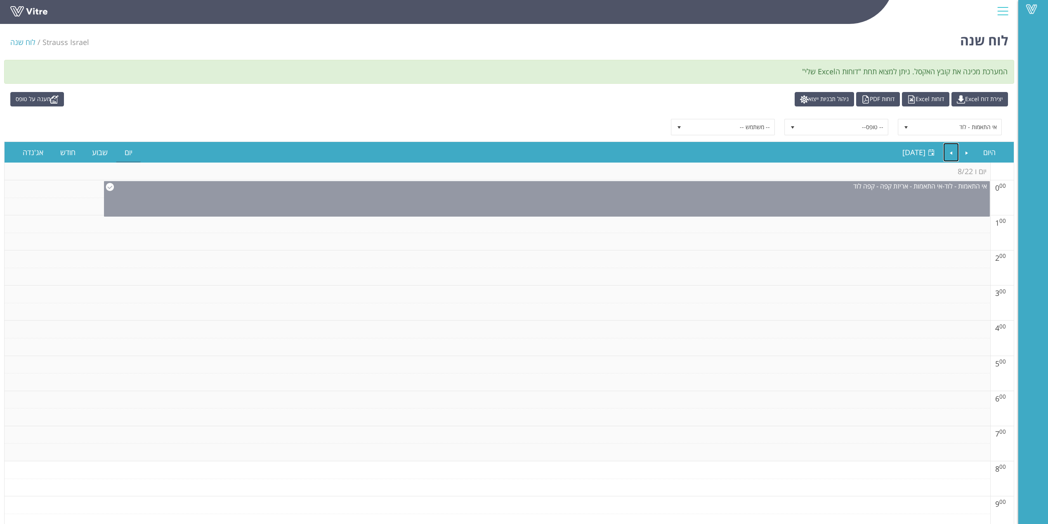
click at [931, 202] on div "אי התאמות - לוד - אי התאמות - אריזת קפה - קפה לוד" at bounding box center [547, 198] width 886 height 35
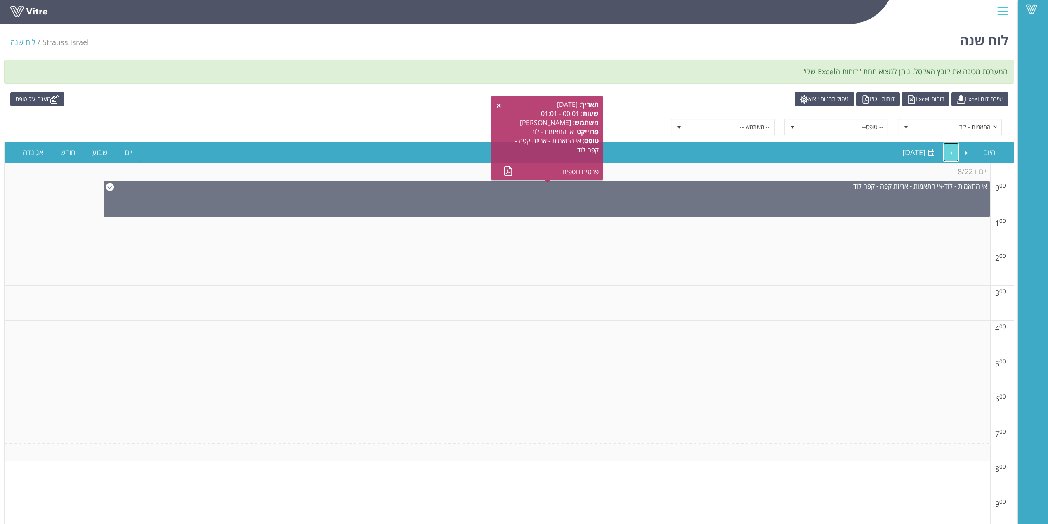
click at [946, 157] on link "Next" at bounding box center [952, 152] width 16 height 19
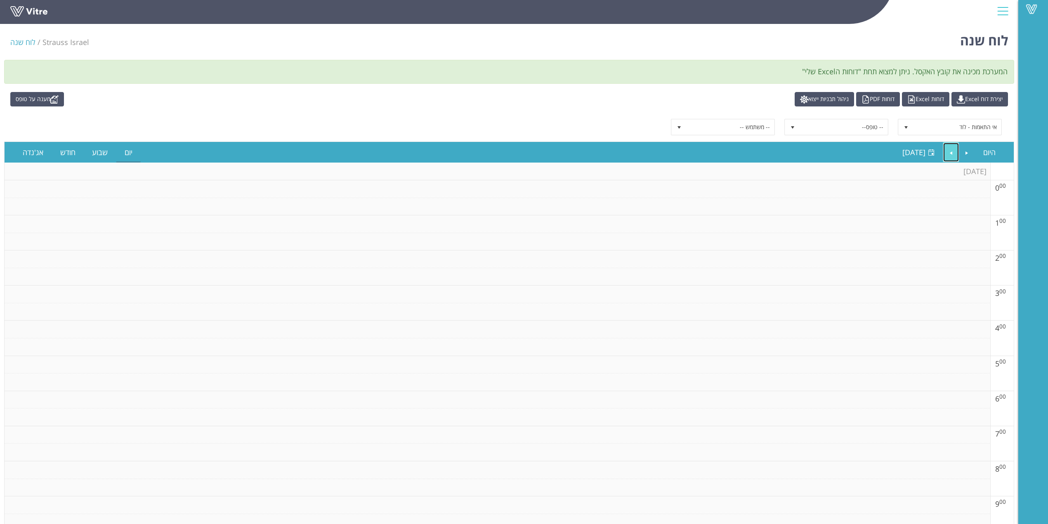
click at [947, 157] on link "Next" at bounding box center [952, 152] width 16 height 19
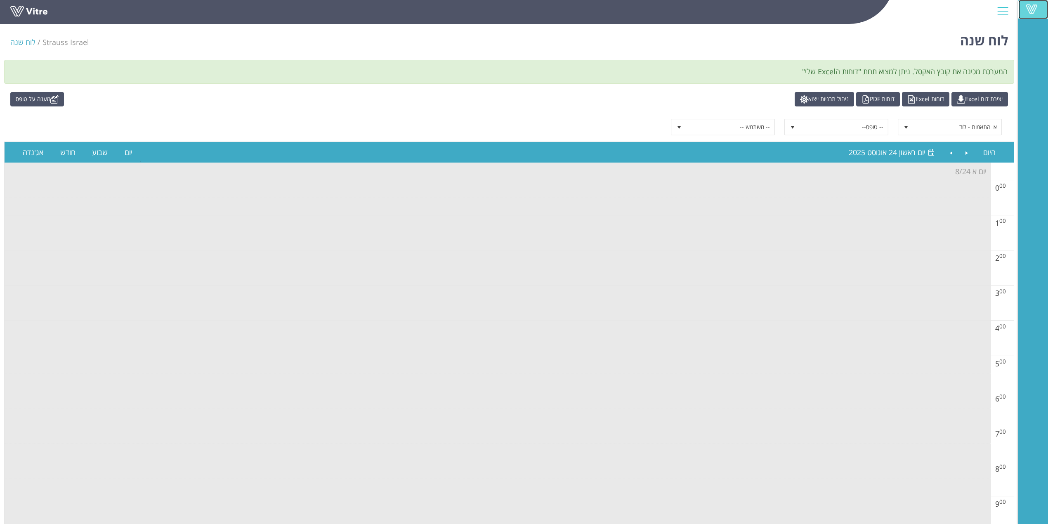
click at [1039, 9] on span at bounding box center [1032, 9] width 21 height 10
